Goal: Navigation & Orientation: Find specific page/section

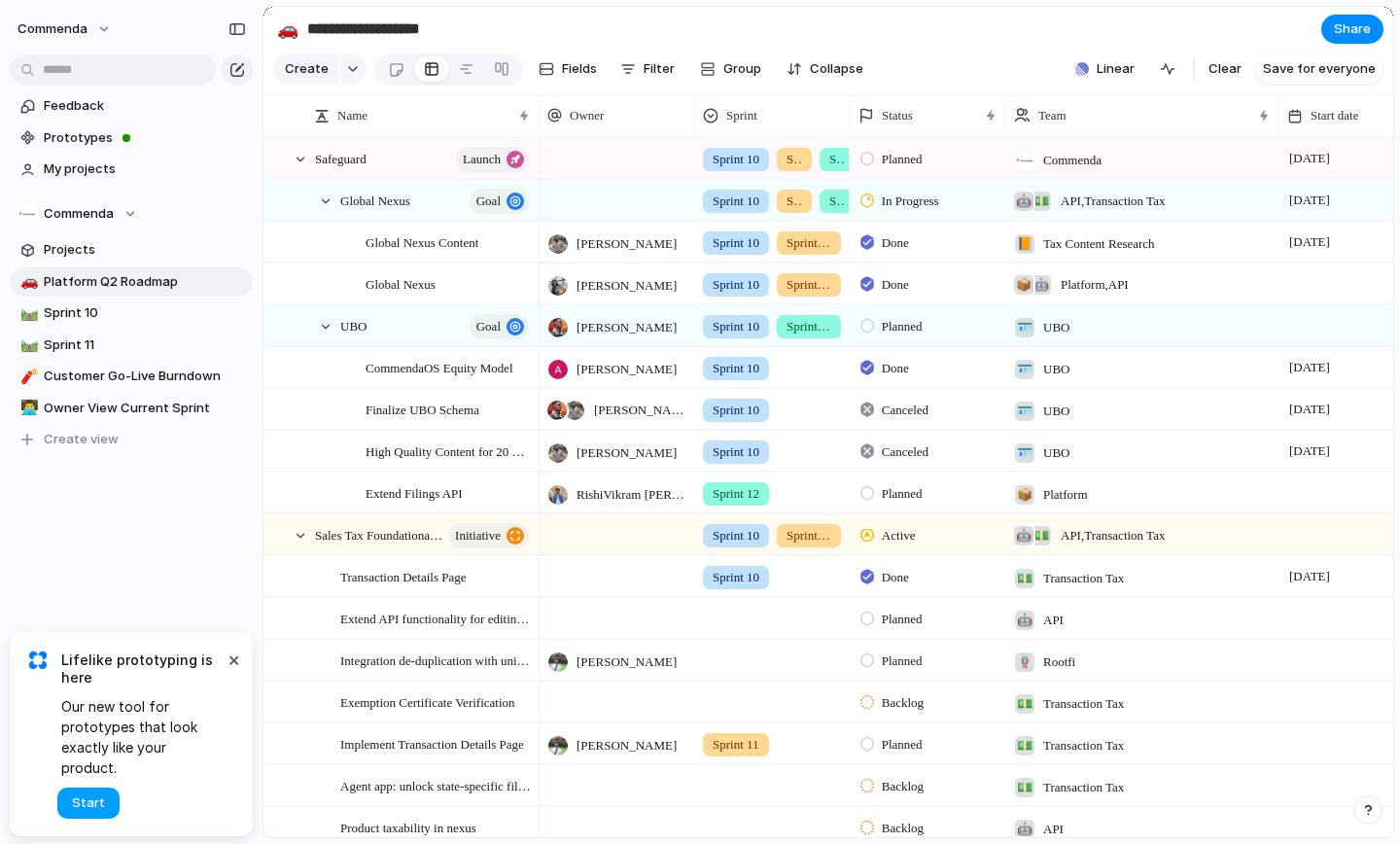
click at [99, 801] on span "Start" at bounding box center [89, 803] width 33 height 20
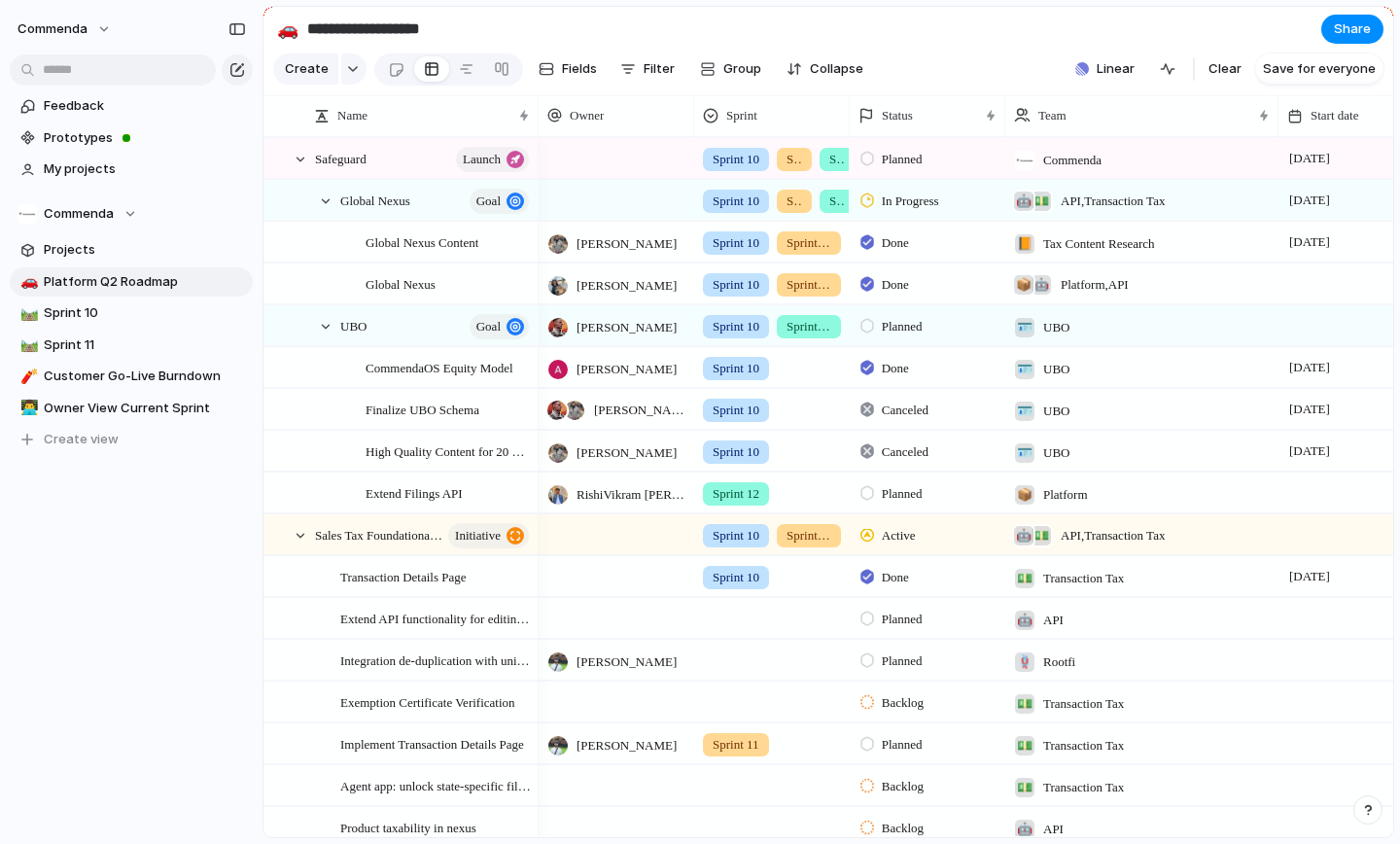
click at [977, 34] on section "**********" at bounding box center [828, 28] width 1130 height 44
click at [86, 134] on span "Prototypes" at bounding box center [144, 139] width 202 height 20
